Goal: Navigation & Orientation: Find specific page/section

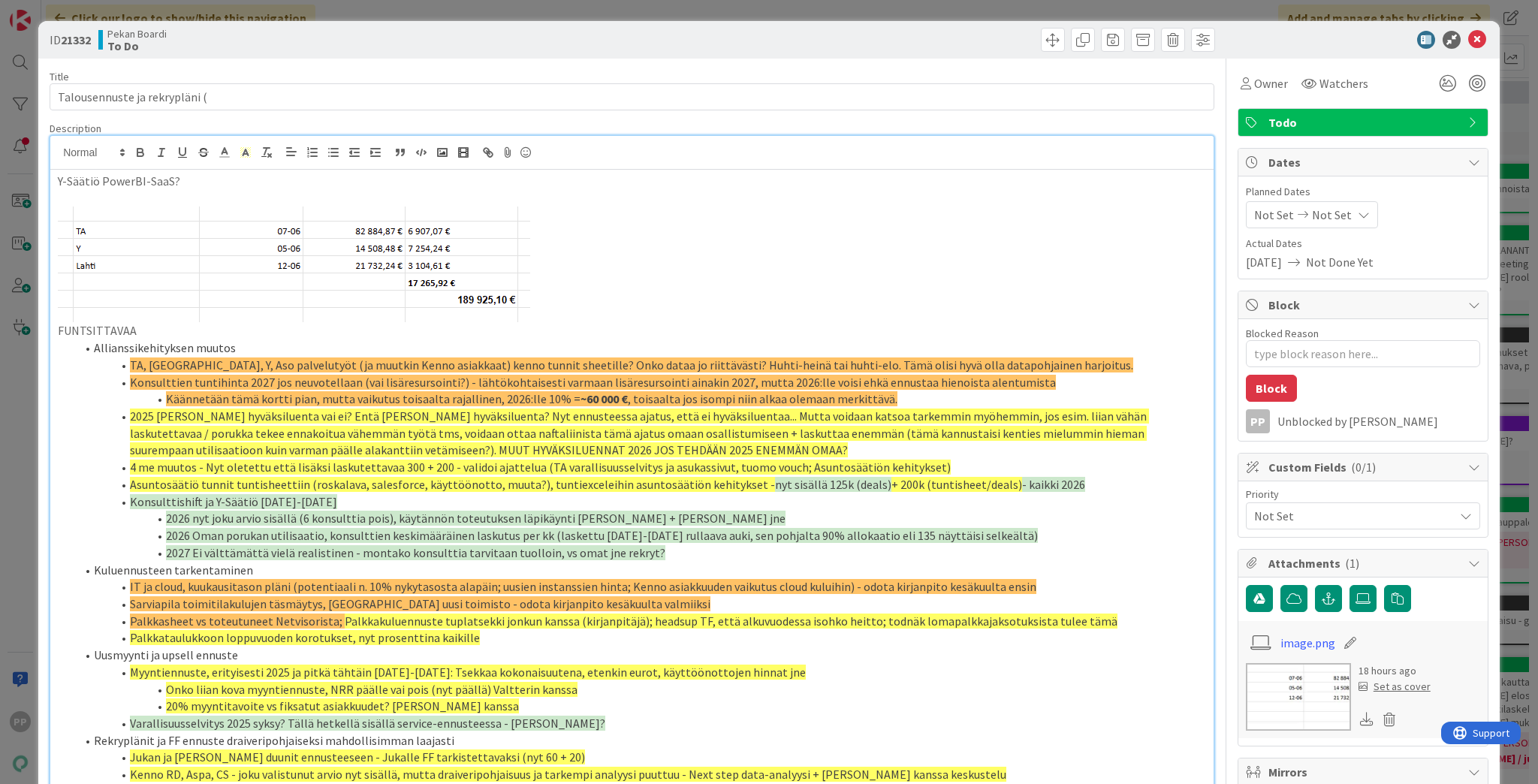
drag, startPoint x: 742, startPoint y: 396, endPoint x: 760, endPoint y: 394, distance: 18.1
click at [753, 394] on span ", toisaalta jos isompi niin alkaa olemaan merkittävä." at bounding box center [762, 399] width 270 height 15
click at [826, 311] on p at bounding box center [633, 264] width 1149 height 116
click at [373, 480] on span "Asuntosäätiö tunnit tuntisheettiin (roskalava, salesforce, käyttöönotto, muuta?…" at bounding box center [452, 484] width 645 height 15
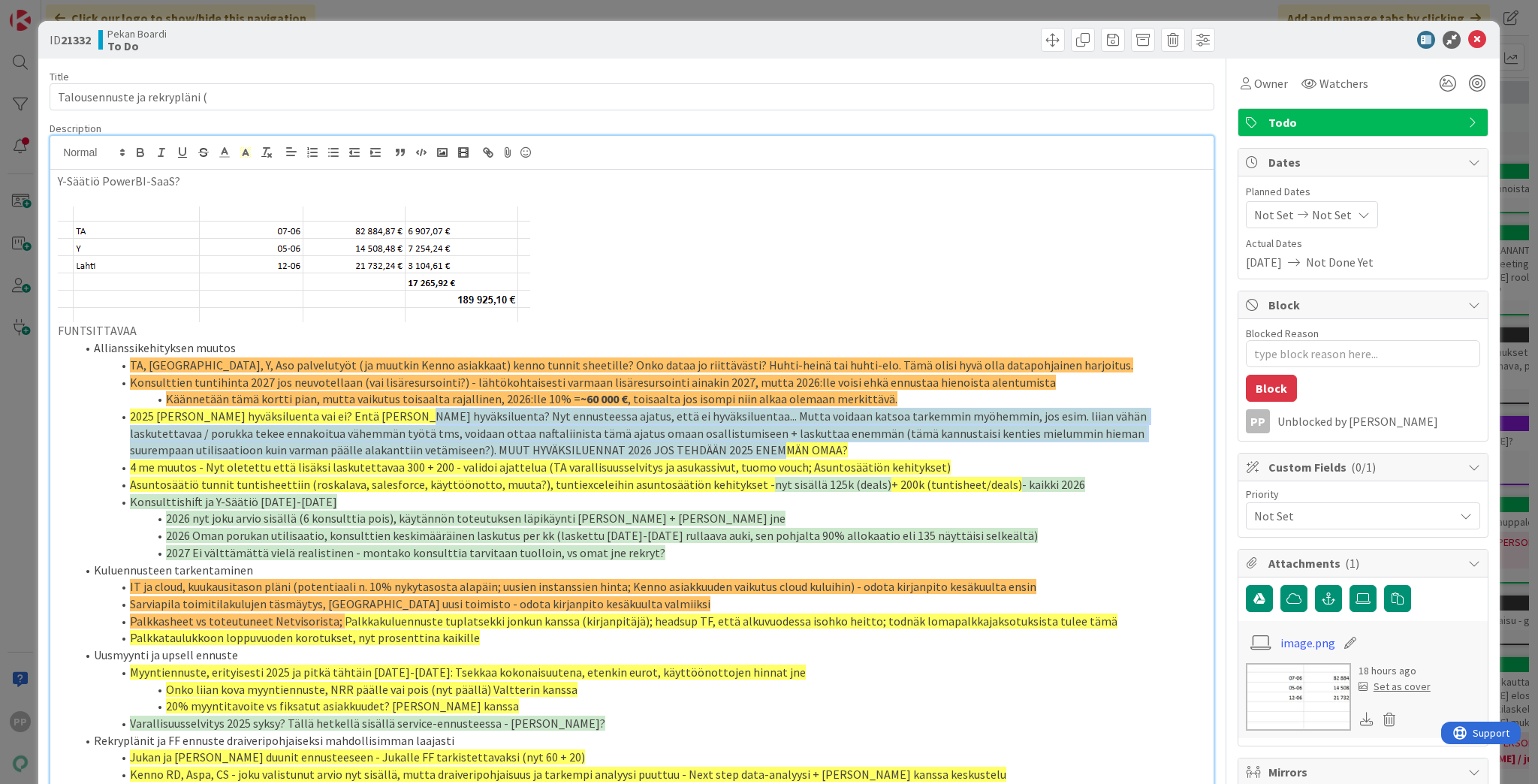
drag, startPoint x: 409, startPoint y: 415, endPoint x: 649, endPoint y: 442, distance: 241.5
click at [649, 442] on li "2025 [PERSON_NAME] hyväksiluenta vai ei? Entä [PERSON_NAME] hyväksiluenta? Nyt …" at bounding box center [642, 433] width 1131 height 51
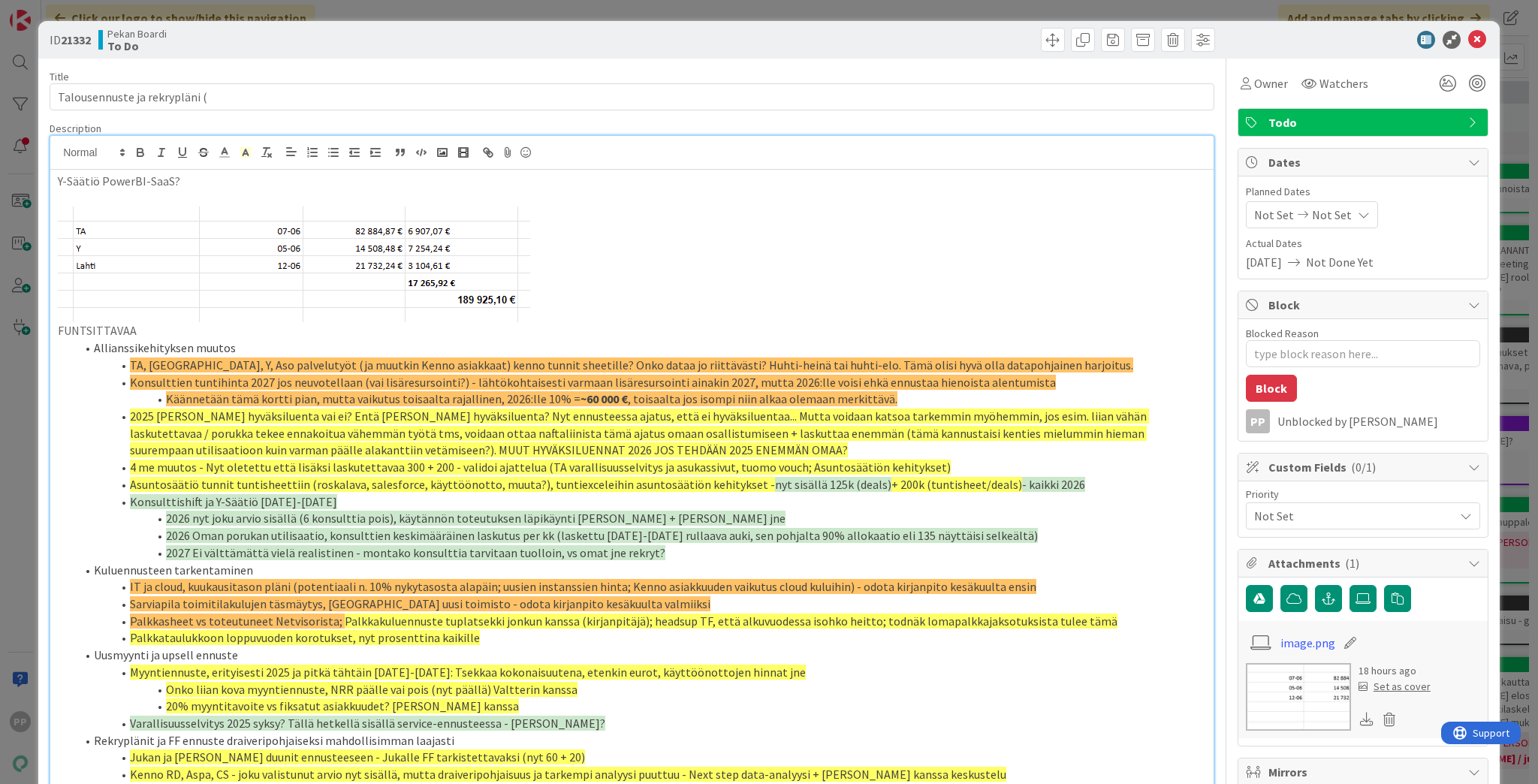
click at [320, 2] on div "ID 21332 Pekan Boardi To Do Title 29 / 128 Talousennuste ja rekrypläni ( Descri…" at bounding box center [769, 392] width 1538 height 784
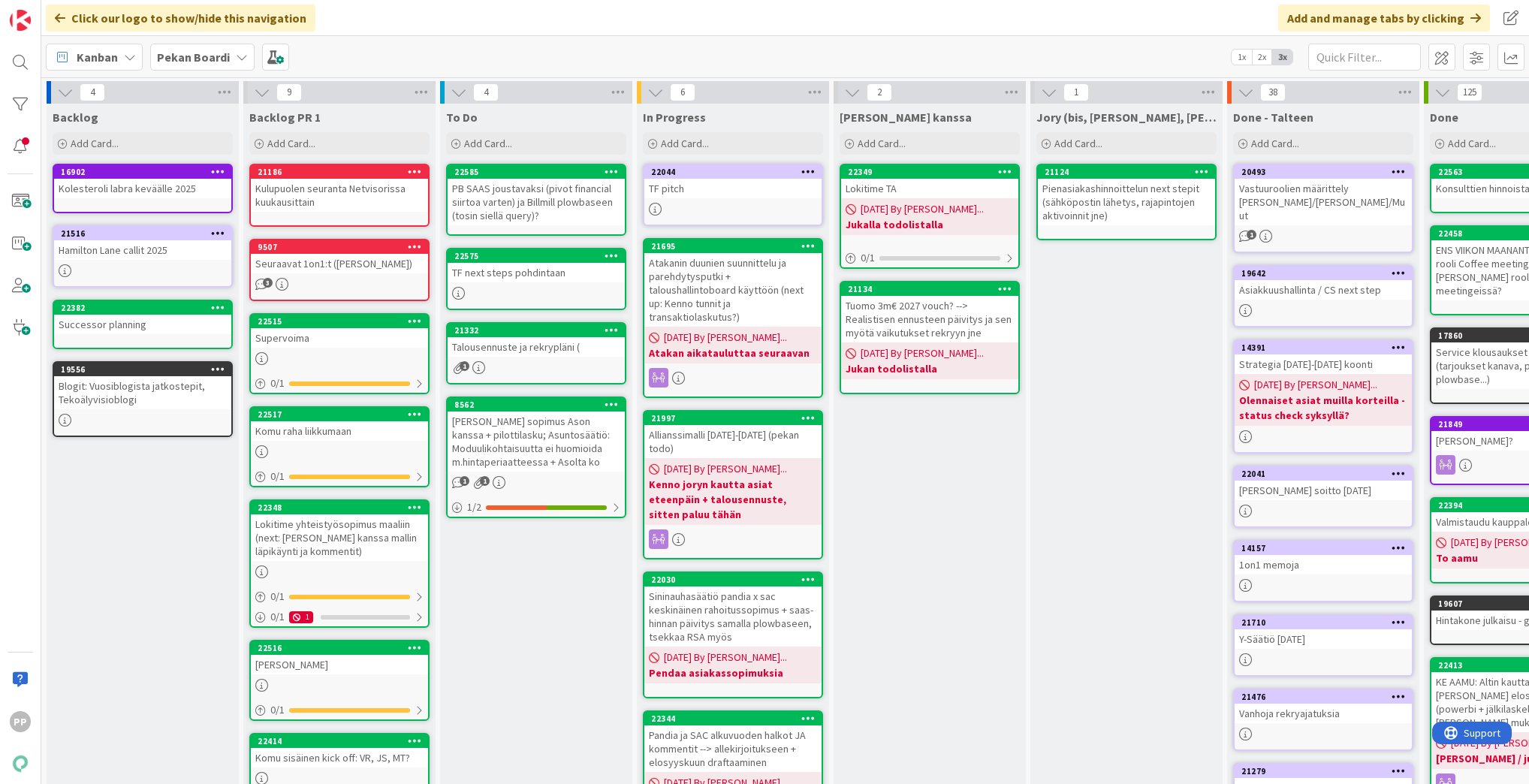
click at [506, 197] on div "PB SAAS joustavaksi (pivot financial siirtoa varten) ja Billmill plowbaseen (to…" at bounding box center [536, 202] width 177 height 47
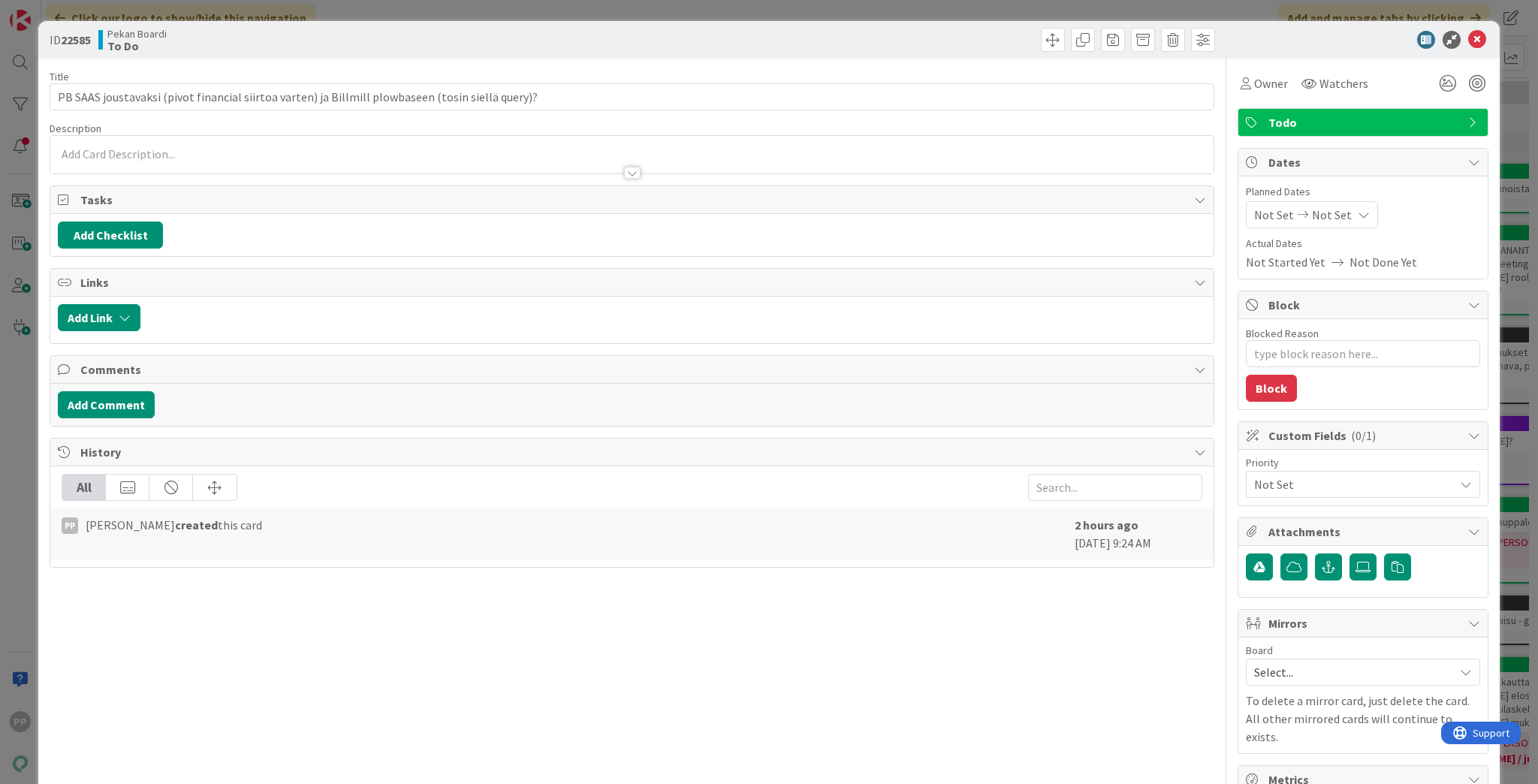
click at [379, 9] on div "ID 22585 Pekan Boardi To Do Title 97 / 128 PB SAAS joustavaksi (pivot financial…" at bounding box center [769, 392] width 1538 height 784
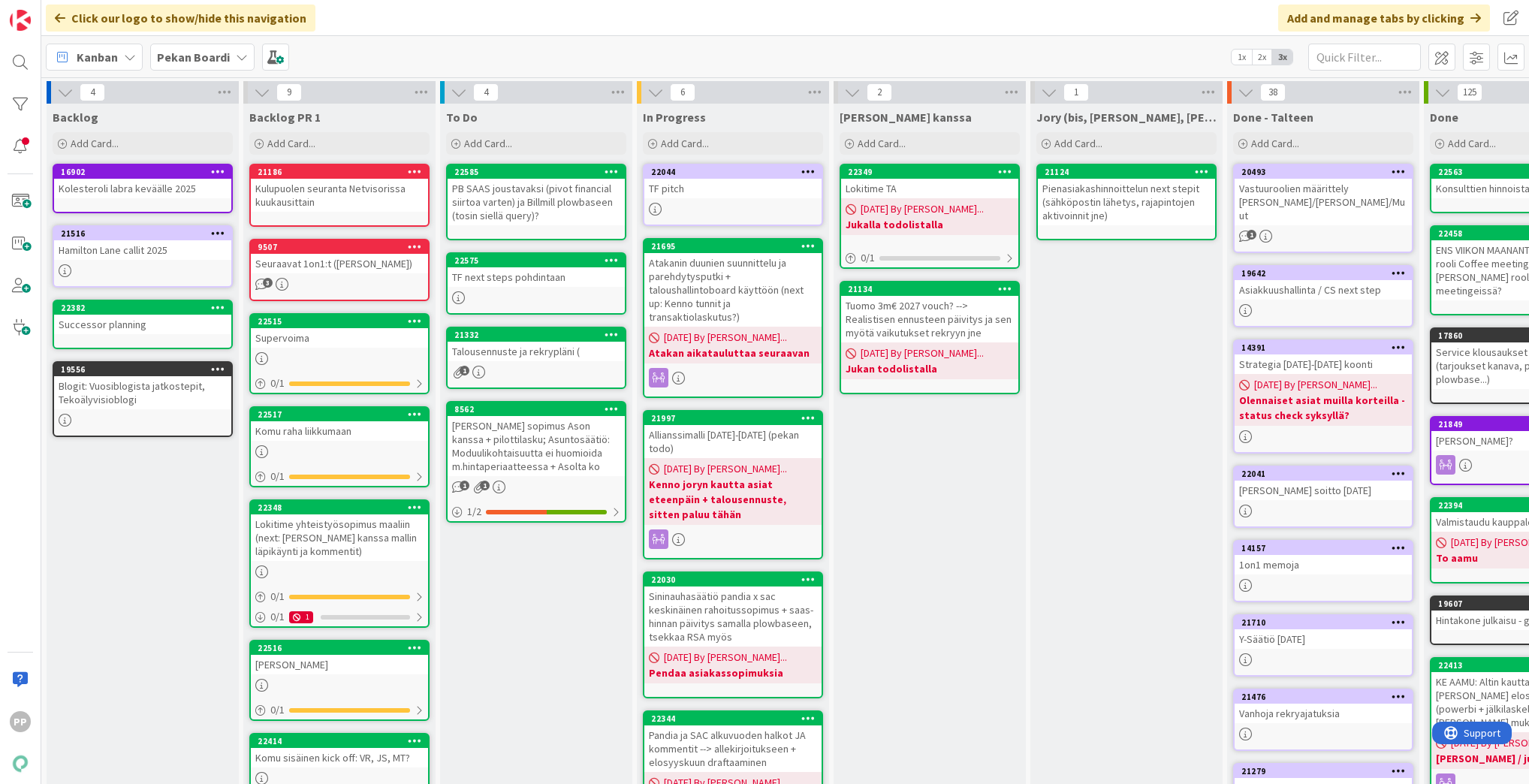
click at [525, 288] on link "22575 TF next steps pohdintaan" at bounding box center [536, 283] width 180 height 62
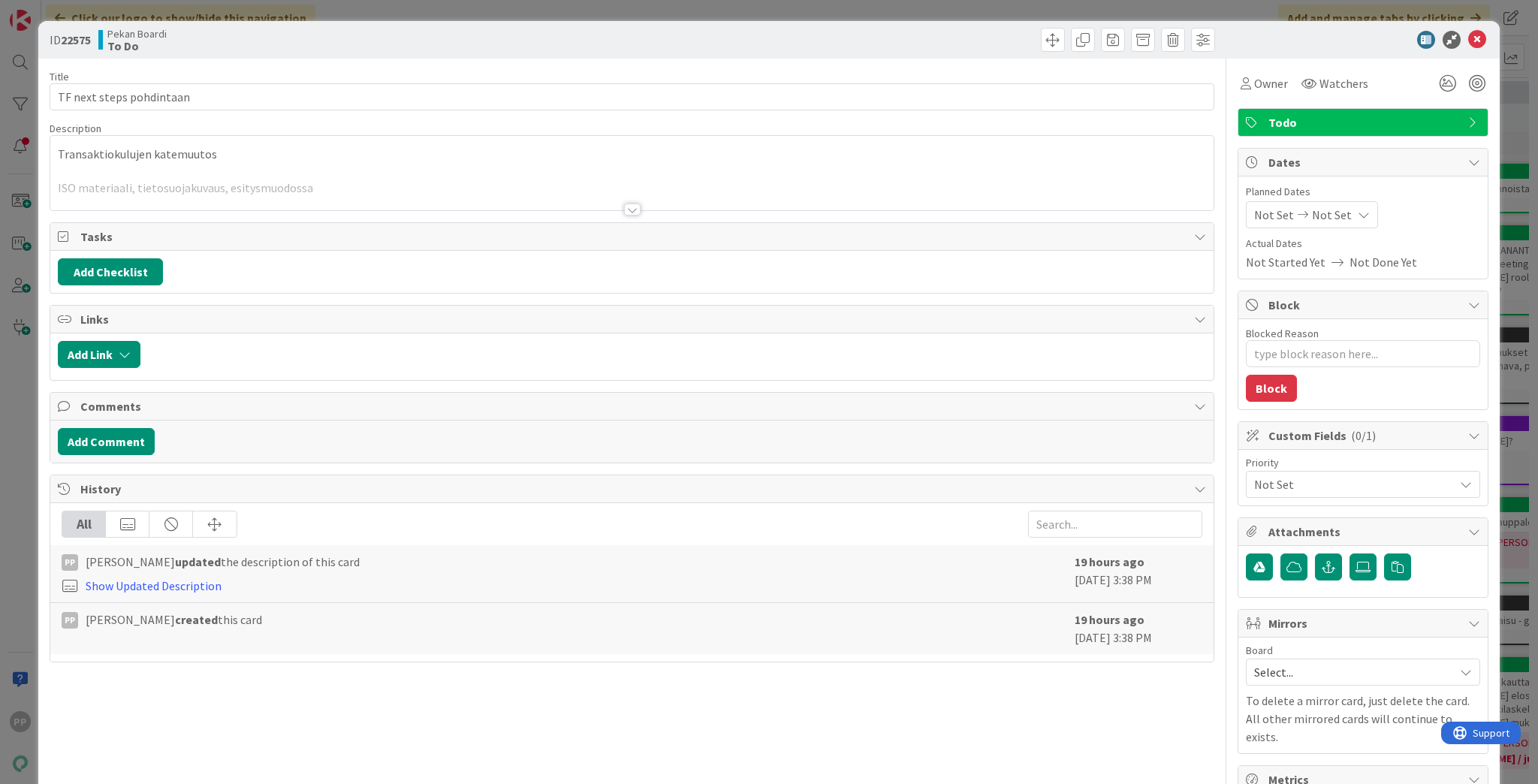
click at [334, 180] on div at bounding box center [632, 191] width 1164 height 39
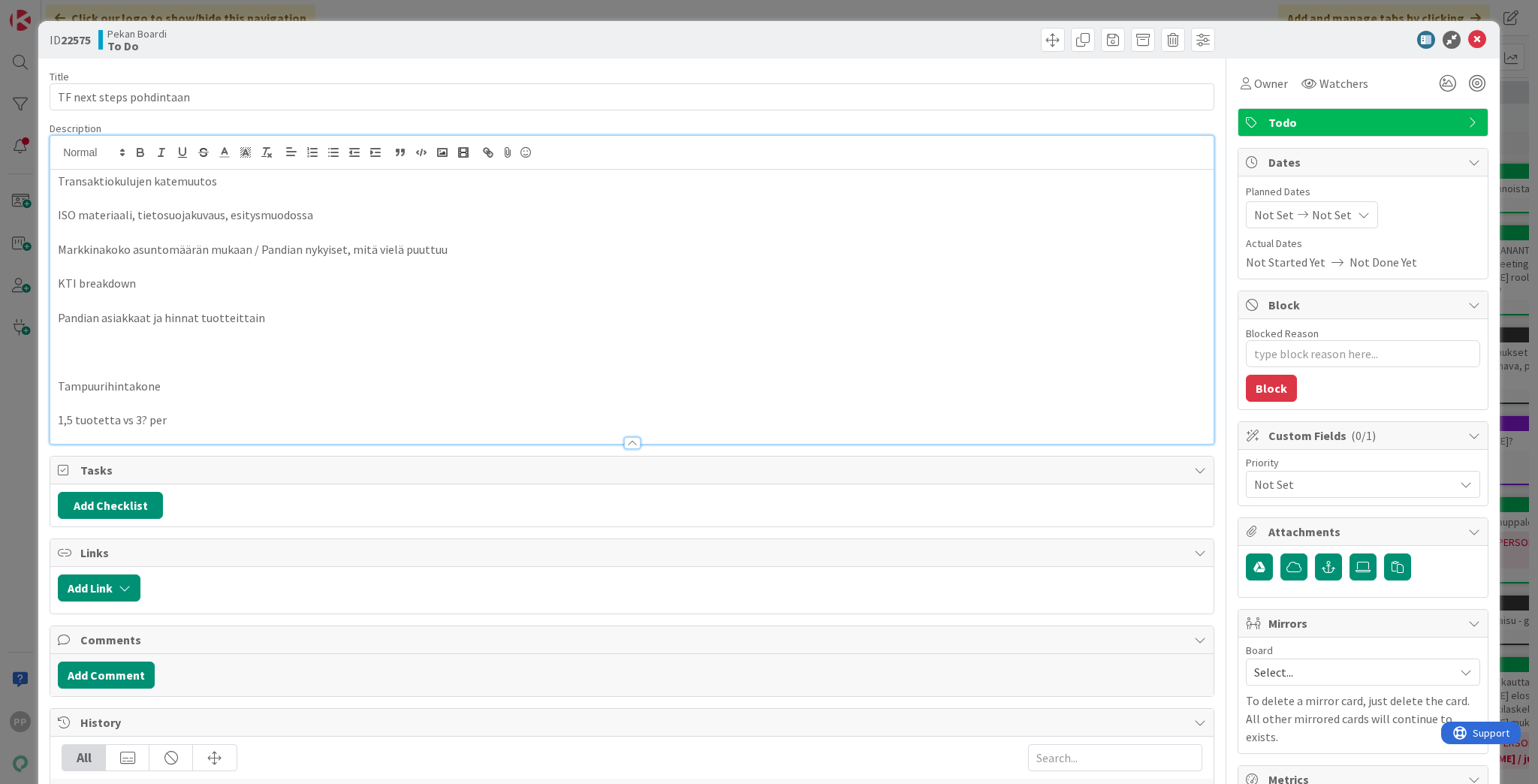
click at [352, 350] on p at bounding box center [633, 351] width 1149 height 17
click at [330, 394] on p at bounding box center [633, 402] width 1149 height 17
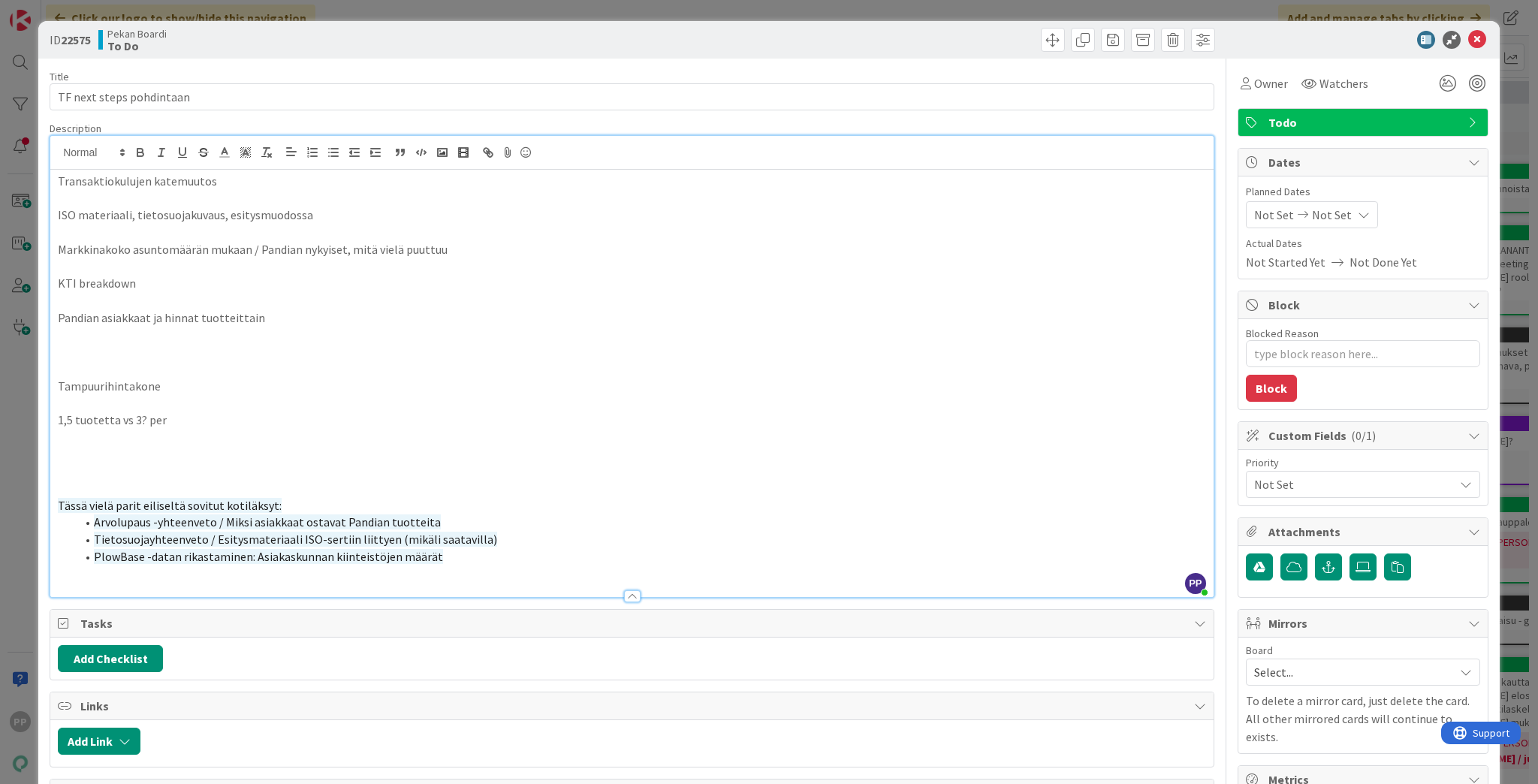
click at [336, 392] on p "Tampuurihintakone" at bounding box center [633, 386] width 1149 height 17
type textarea "x"
click at [493, 116] on div "Title 24 / 128 TF next steps pohdintaan Description PP [PERSON_NAME] just joine…" at bounding box center [632, 554] width 1165 height 991
drag, startPoint x: 508, startPoint y: 125, endPoint x: 535, endPoint y: 80, distance: 52.5
click at [508, 125] on div "Description" at bounding box center [632, 128] width 1165 height 13
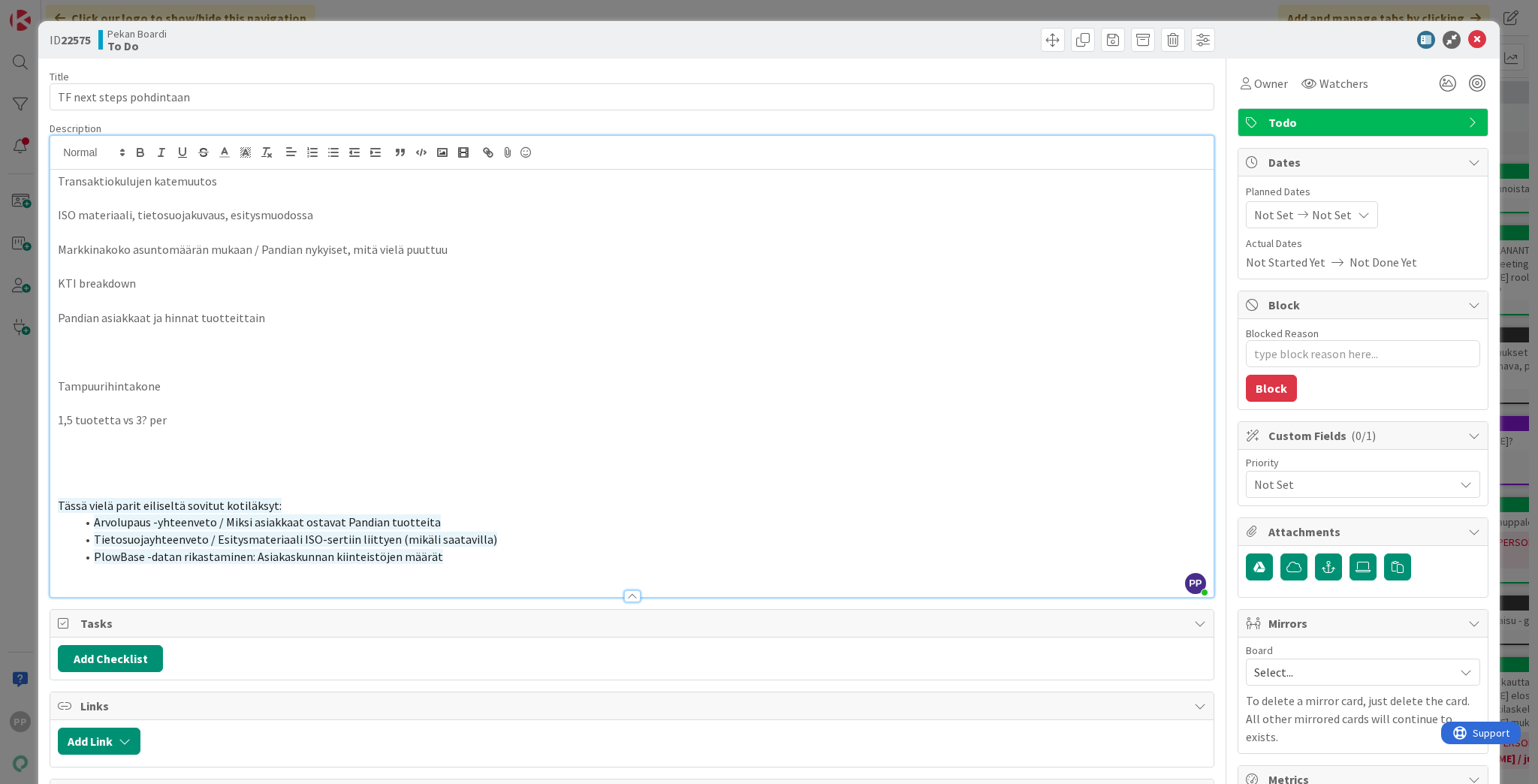
click at [536, 77] on div "Title 24 / 128" at bounding box center [632, 76] width 1165 height 13
click at [537, 75] on div "Title 24 / 128" at bounding box center [632, 76] width 1165 height 13
click at [558, 31] on div "Pekan Boardi To Do" at bounding box center [363, 39] width 530 height 24
click at [562, 18] on div "ID 22575 Pekan Boardi To Do Title 24 / 128 TF next steps pohdintaan Description…" at bounding box center [769, 392] width 1538 height 784
